Goal: Contribute content

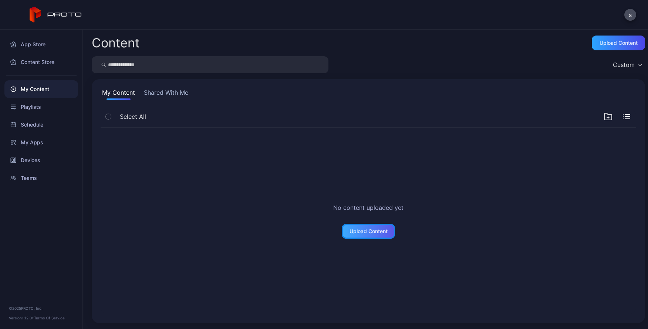
click at [358, 231] on div "Upload Content" at bounding box center [369, 231] width 38 height 6
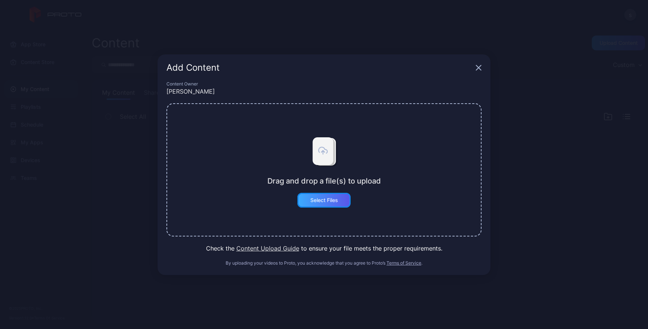
click at [329, 201] on div "Select Files" at bounding box center [325, 200] width 28 height 6
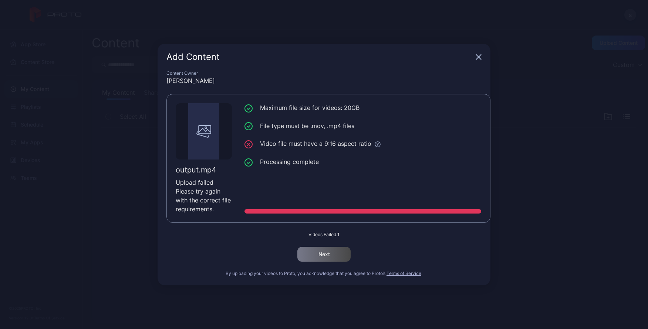
click at [482, 55] on div "Add Content" at bounding box center [324, 57] width 333 height 27
click at [480, 57] on icon "button" at bounding box center [479, 57] width 6 height 6
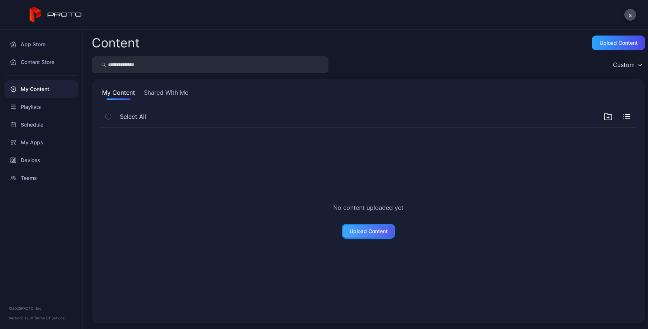
click at [359, 233] on div "Upload Content" at bounding box center [369, 231] width 38 height 6
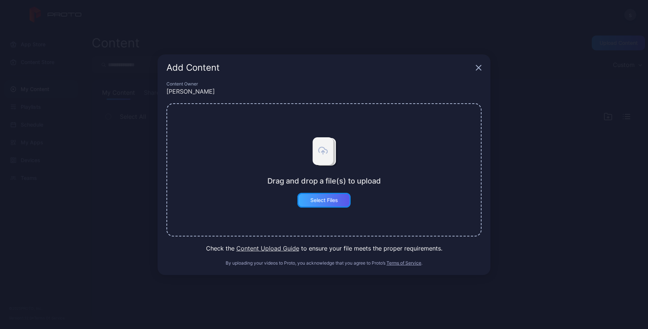
click at [309, 199] on div "Select Files" at bounding box center [324, 200] width 53 height 15
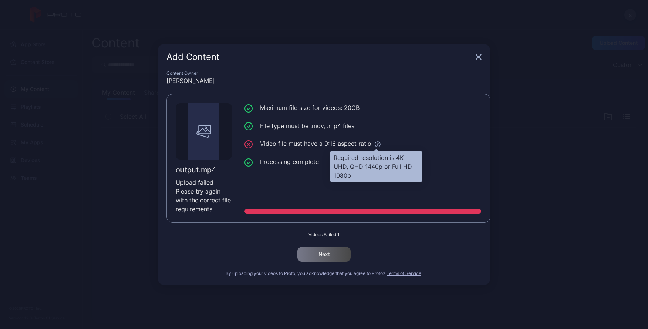
click at [378, 146] on icon at bounding box center [378, 144] width 7 height 7
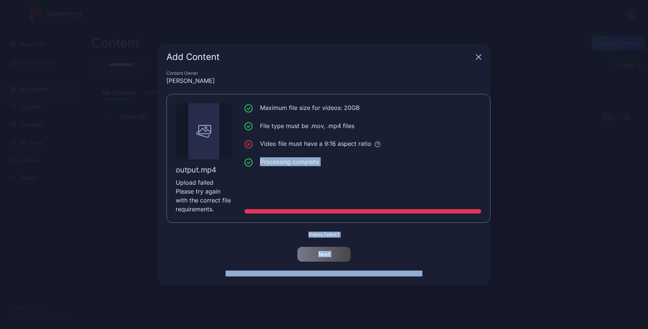
drag, startPoint x: 353, startPoint y: 177, endPoint x: 329, endPoint y: 150, distance: 36.5
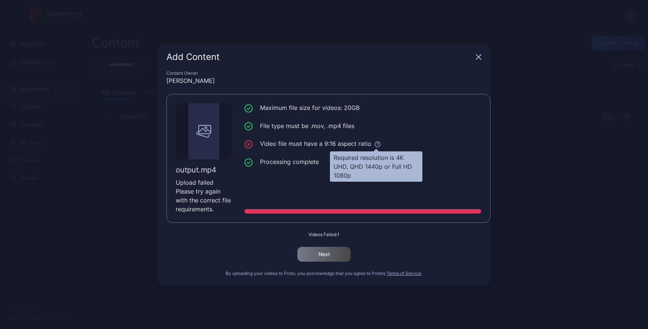
click at [377, 145] on icon at bounding box center [378, 144] width 7 height 7
click at [379, 145] on icon at bounding box center [377, 144] width 5 height 5
click at [376, 146] on icon at bounding box center [378, 144] width 7 height 7
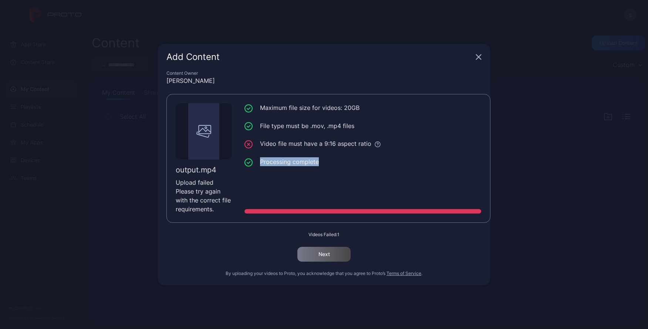
drag, startPoint x: 378, startPoint y: 146, endPoint x: 379, endPoint y: 155, distance: 8.9
click at [377, 163] on ul "Maximum file size for videos: 20GB File type must be .mov, .mp4 files Video fil…" at bounding box center [363, 134] width 237 height 63
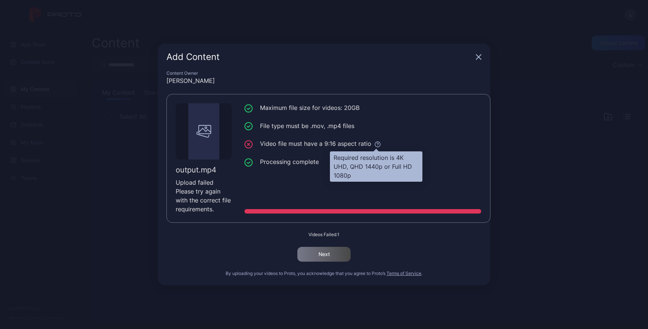
click at [377, 144] on icon at bounding box center [377, 143] width 1 height 1
